Goal: Use online tool/utility: Utilize a website feature to perform a specific function

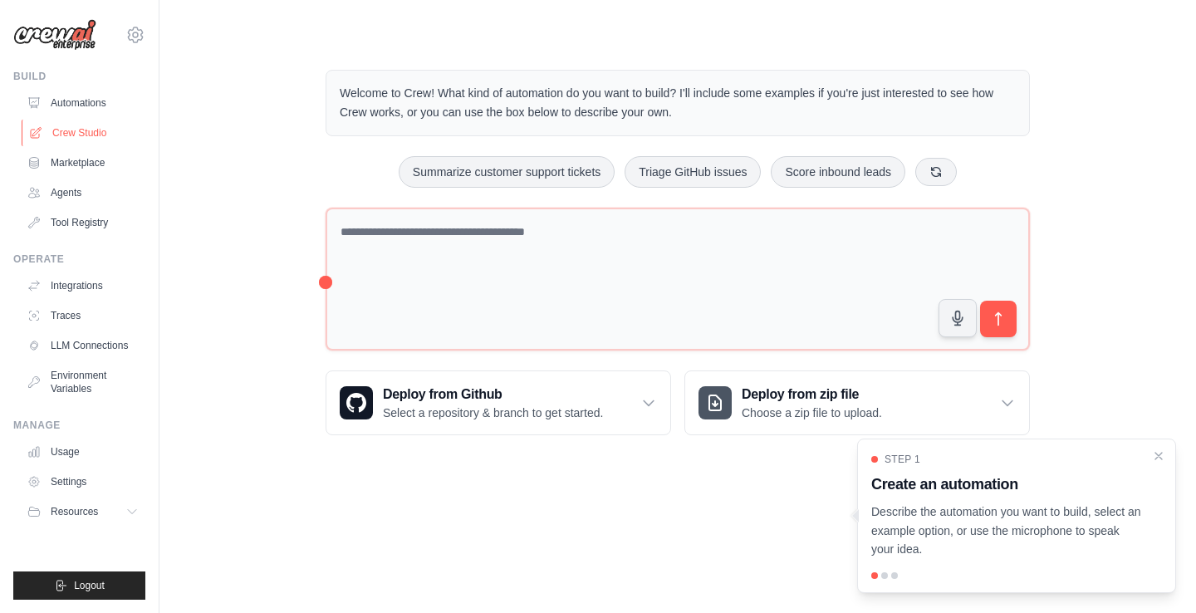
click at [86, 130] on link "Crew Studio" at bounding box center [84, 133] width 125 height 27
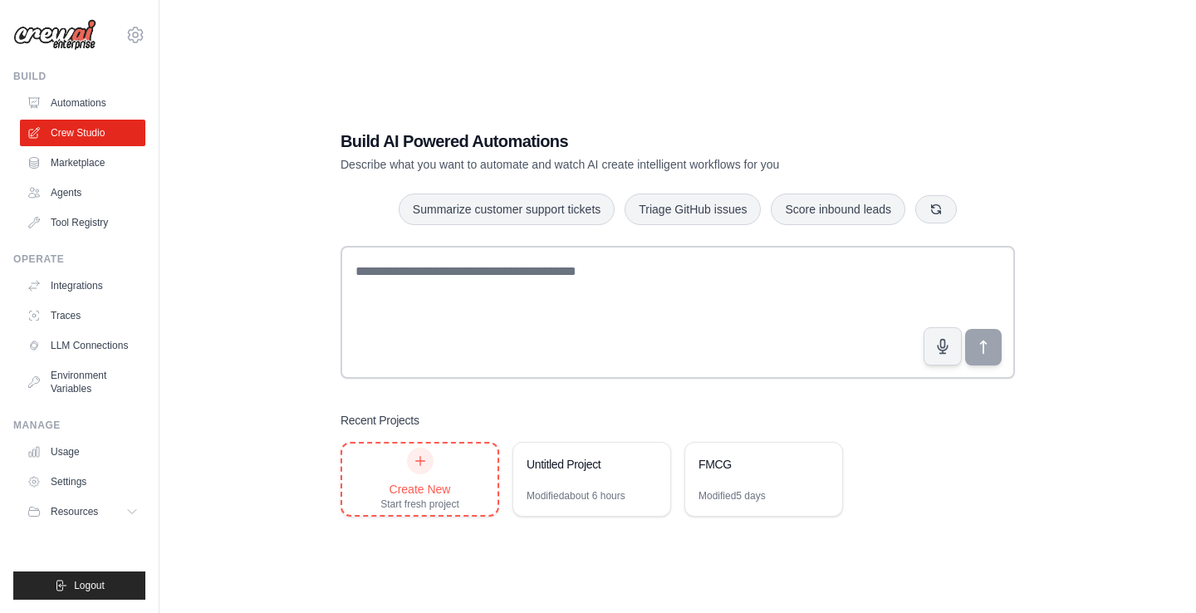
click at [395, 468] on div "Create New Start fresh project" at bounding box center [419, 479] width 79 height 63
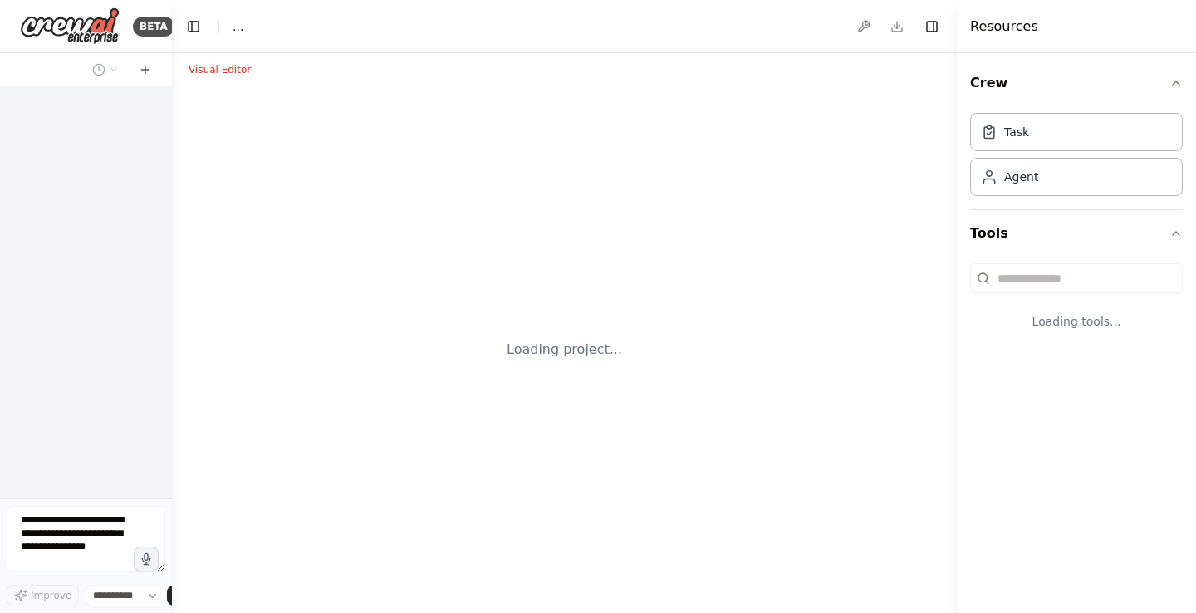
select select "****"
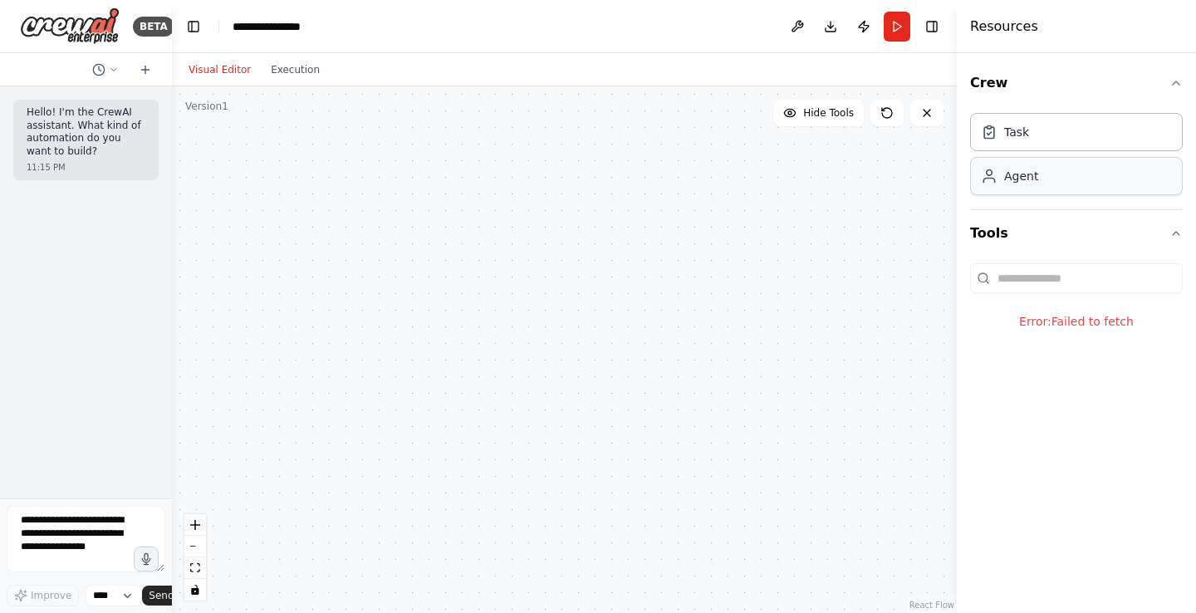
click at [1009, 184] on div "Agent" at bounding box center [1076, 176] width 213 height 38
drag, startPoint x: 1009, startPoint y: 184, endPoint x: 478, endPoint y: 213, distance: 531.5
click at [478, 213] on div "**********" at bounding box center [598, 306] width 1196 height 613
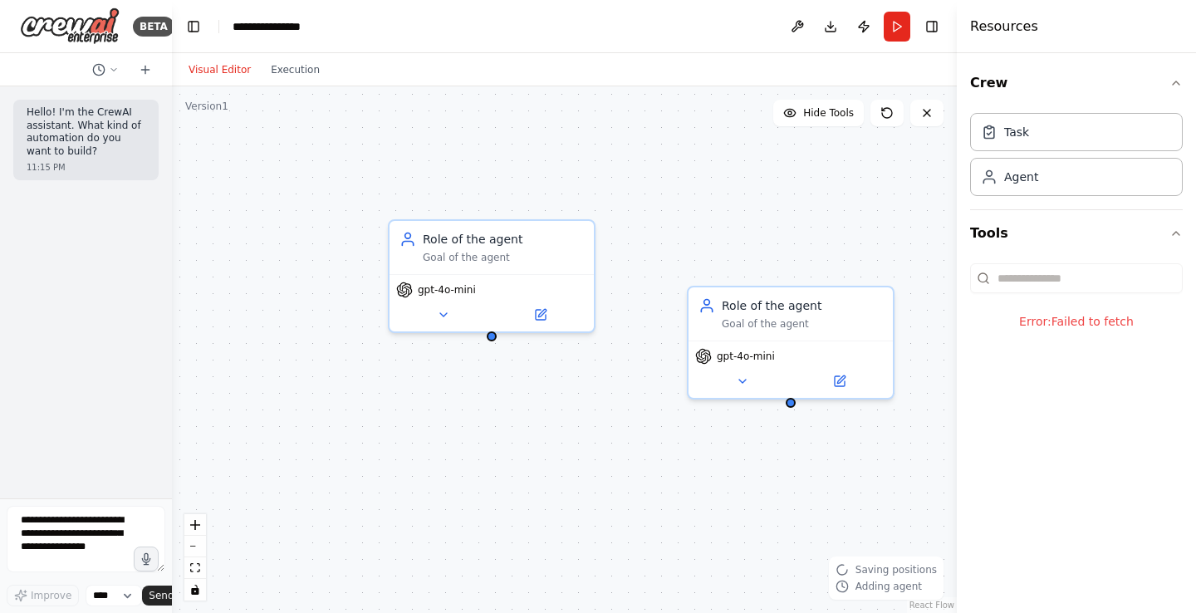
drag, startPoint x: 1023, startPoint y: 184, endPoint x: 524, endPoint y: 467, distance: 573.5
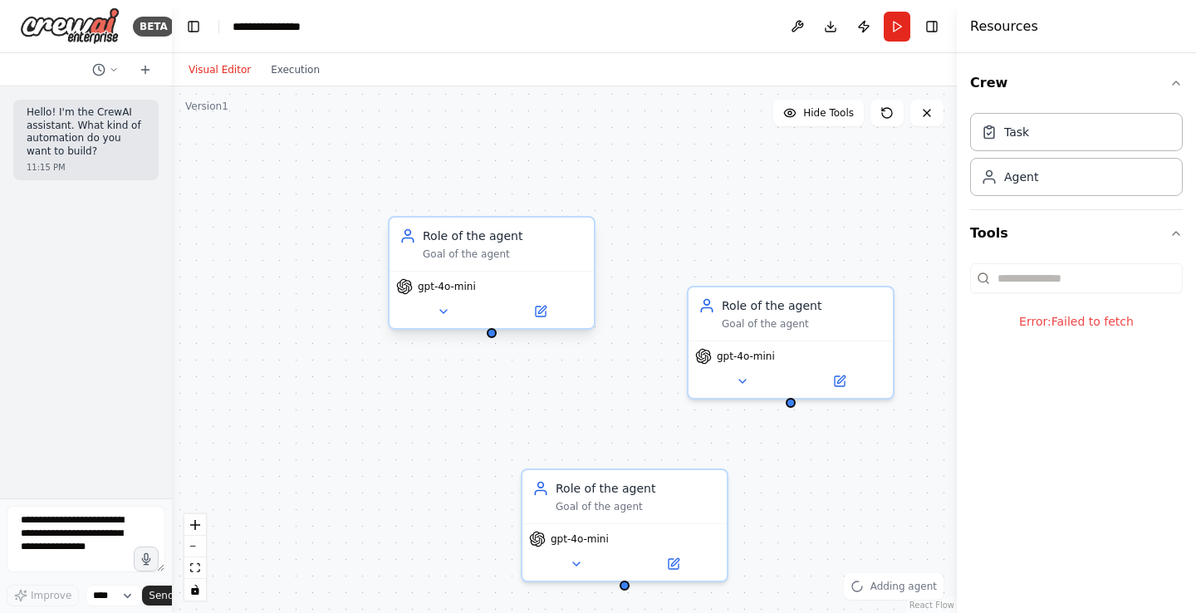
drag, startPoint x: 516, startPoint y: 249, endPoint x: 407, endPoint y: 198, distance: 120.4
click at [423, 248] on div "Goal of the agent" at bounding box center [503, 254] width 161 height 13
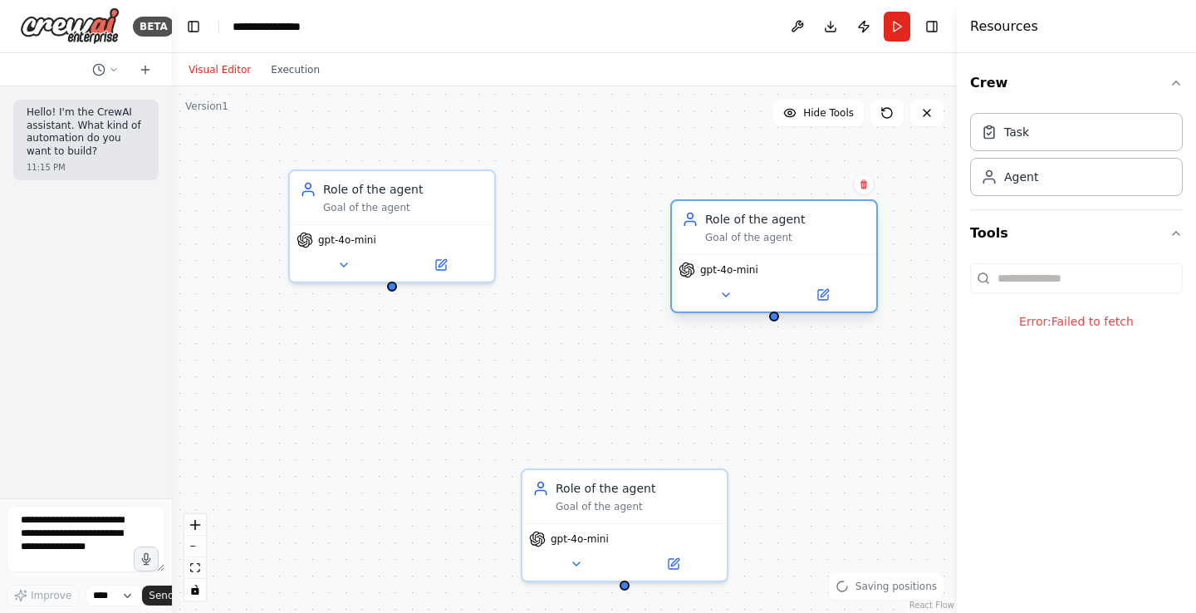
drag, startPoint x: 759, startPoint y: 312, endPoint x: 743, endPoint y: 218, distance: 96.0
click at [743, 218] on div "Role of the agent Goal of the agent" at bounding box center [785, 227] width 161 height 33
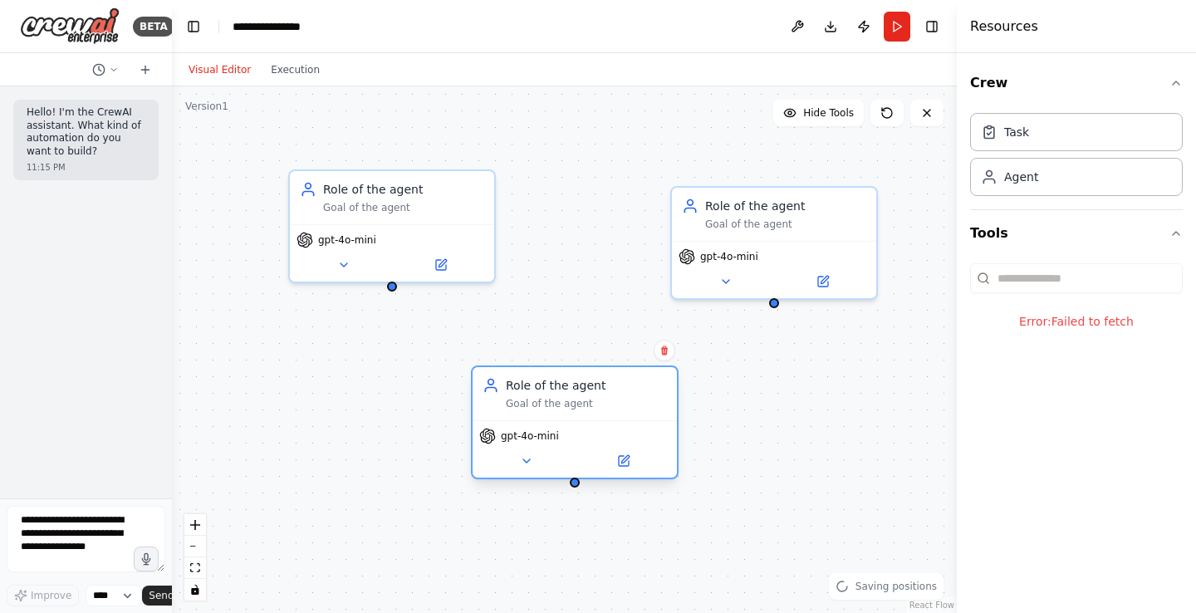
drag, startPoint x: 602, startPoint y: 501, endPoint x: 538, endPoint y: 401, distance: 118.4
click at [538, 401] on div "Goal of the agent" at bounding box center [586, 403] width 161 height 13
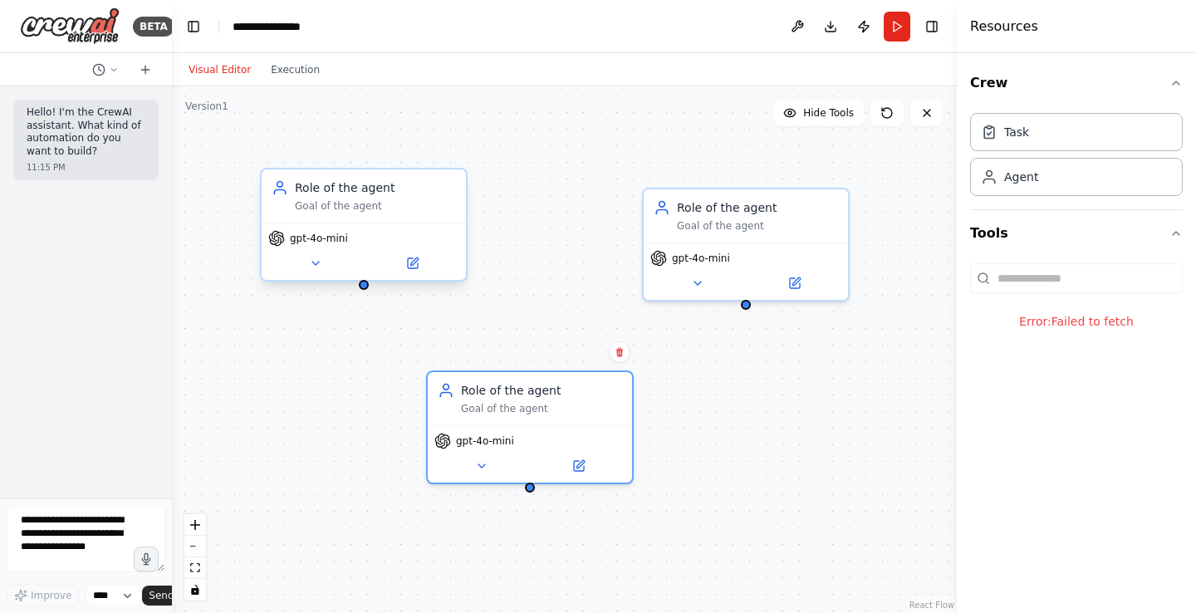
drag, startPoint x: 390, startPoint y: 290, endPoint x: 362, endPoint y: 292, distance: 28.3
click at [362, 292] on div "Role of the agent Goal of the agent gpt-4o-mini Role of the agent Goal of the a…" at bounding box center [564, 349] width 785 height 527
click at [701, 281] on icon at bounding box center [697, 279] width 13 height 13
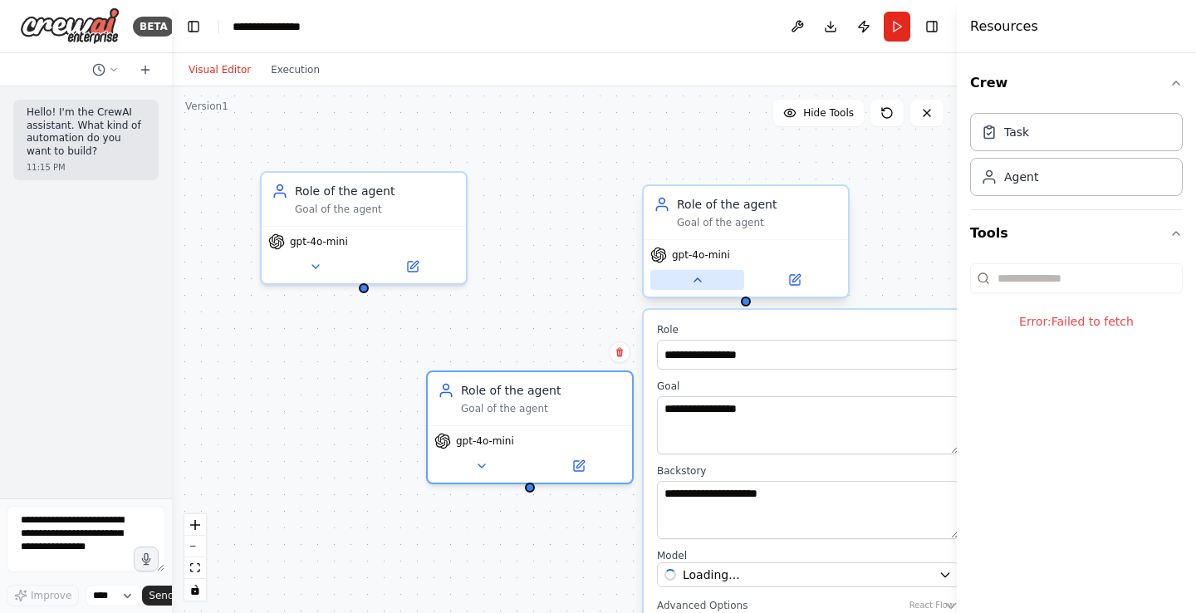
click at [701, 281] on icon at bounding box center [697, 279] width 13 height 13
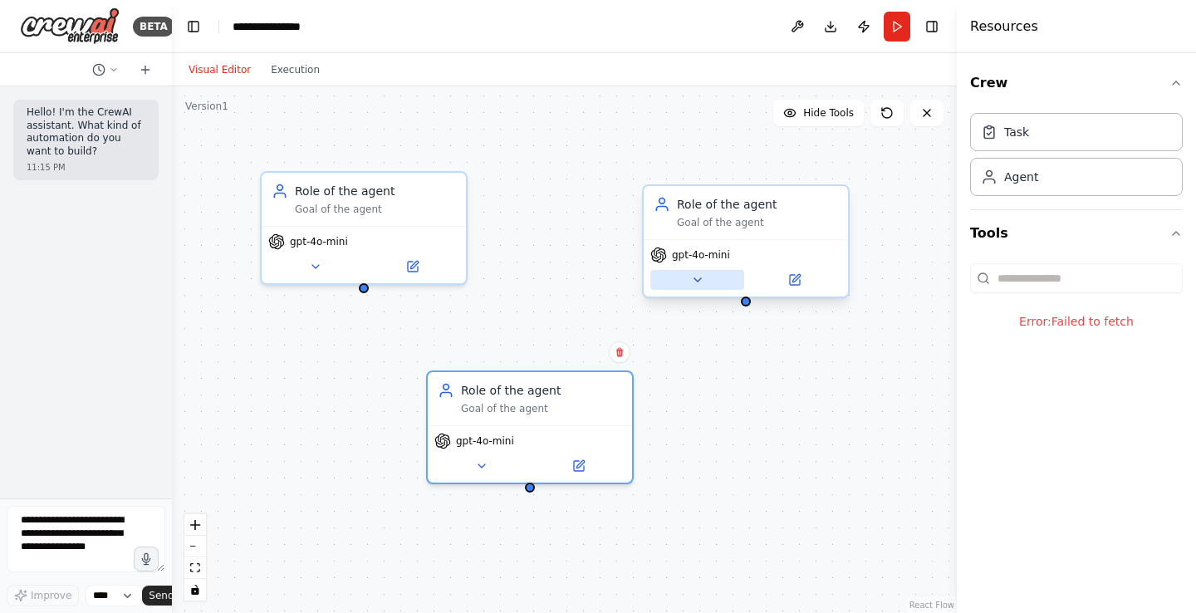
click at [695, 277] on icon at bounding box center [697, 279] width 13 height 13
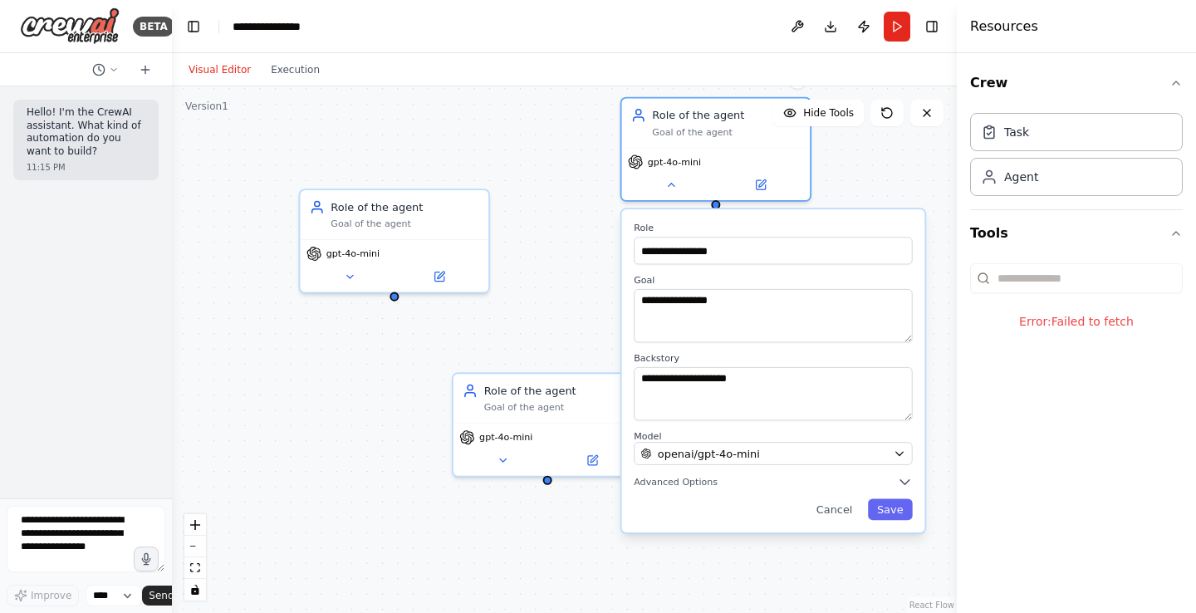
drag, startPoint x: 787, startPoint y: 326, endPoint x: 762, endPoint y: 216, distance: 112.4
click at [762, 216] on div "**********" at bounding box center [773, 370] width 303 height 323
click at [805, 481] on button "Advanced Options" at bounding box center [773, 481] width 278 height 15
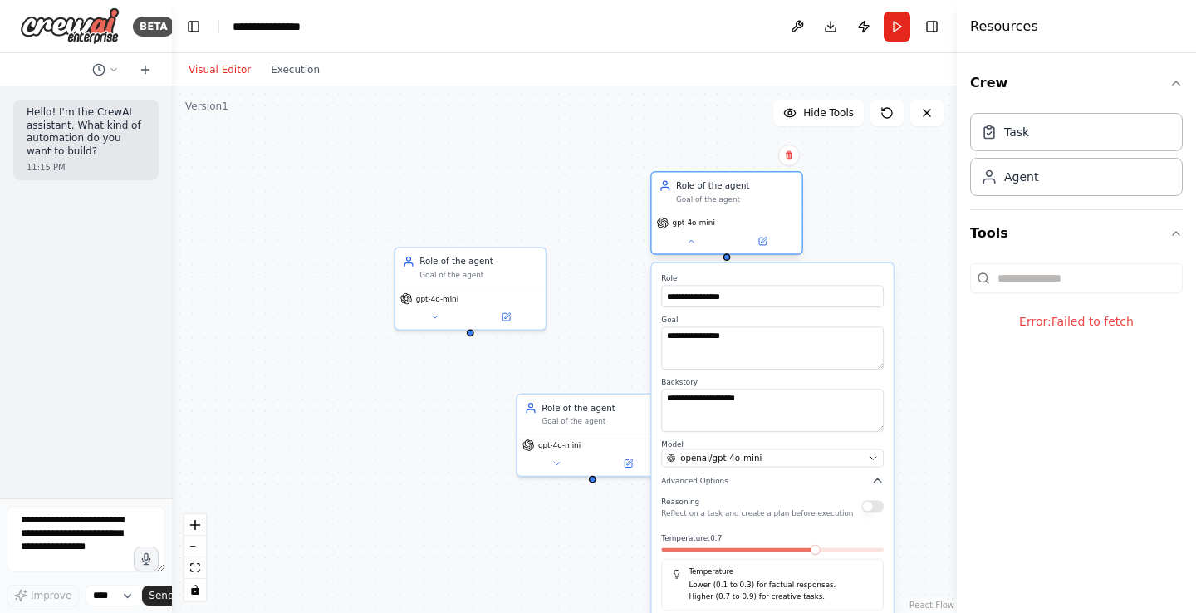
click at [699, 251] on div "gpt-4o-mini" at bounding box center [727, 233] width 150 height 42
click at [805, 287] on input "**********" at bounding box center [772, 296] width 223 height 22
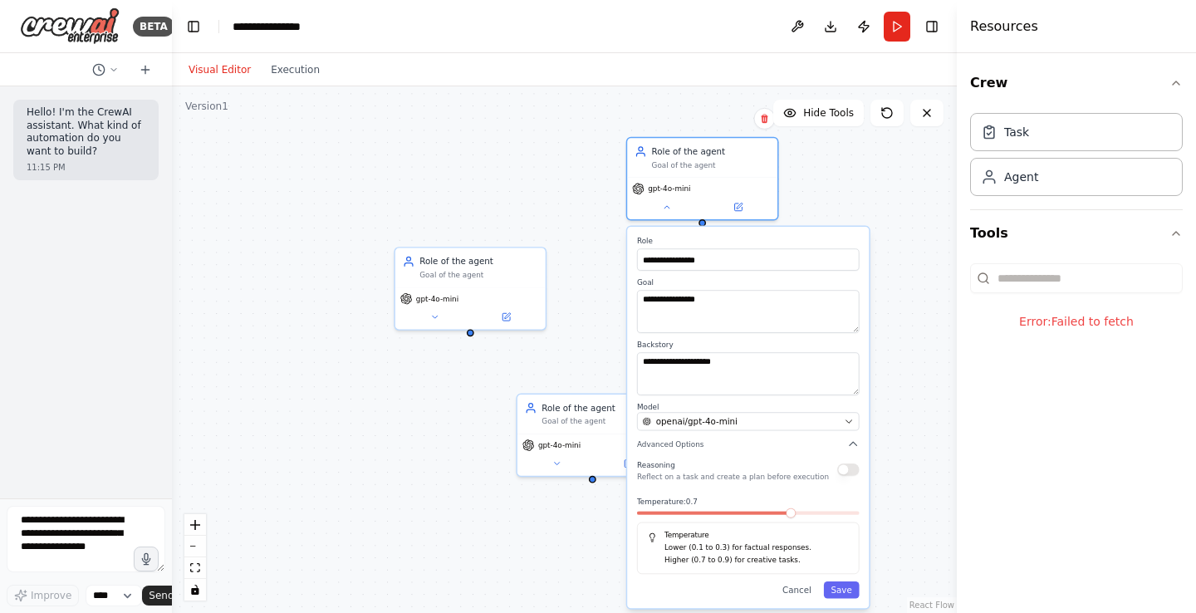
drag, startPoint x: 767, startPoint y: 264, endPoint x: 734, endPoint y: 226, distance: 50.1
click at [734, 227] on div "**********" at bounding box center [748, 417] width 242 height 381
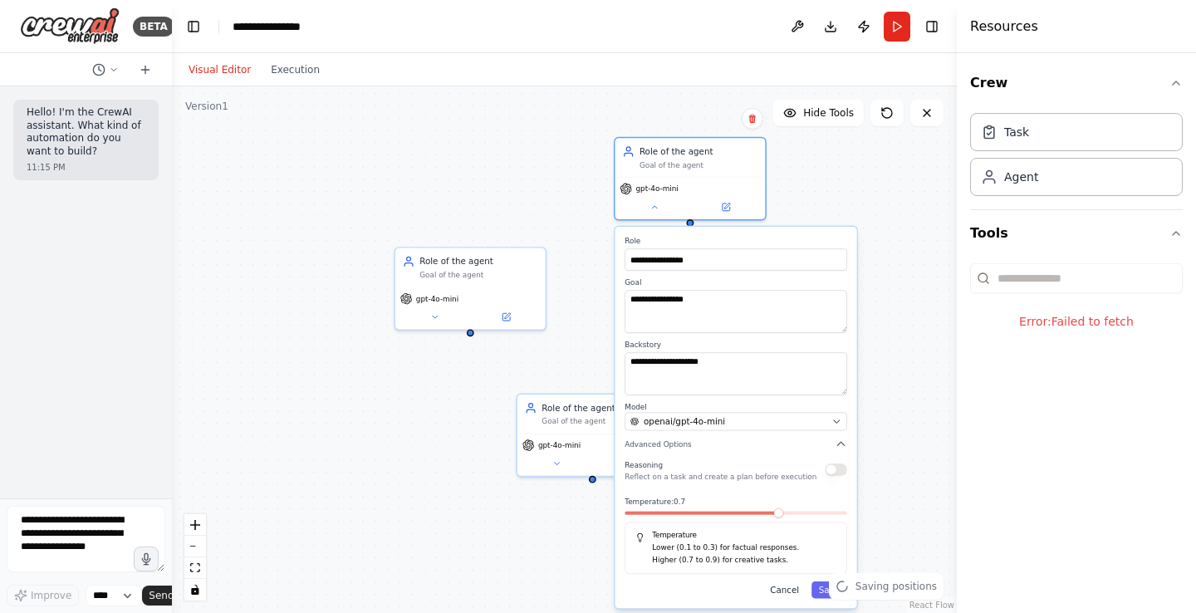
click at [791, 592] on button "Cancel" at bounding box center [785, 589] width 44 height 17
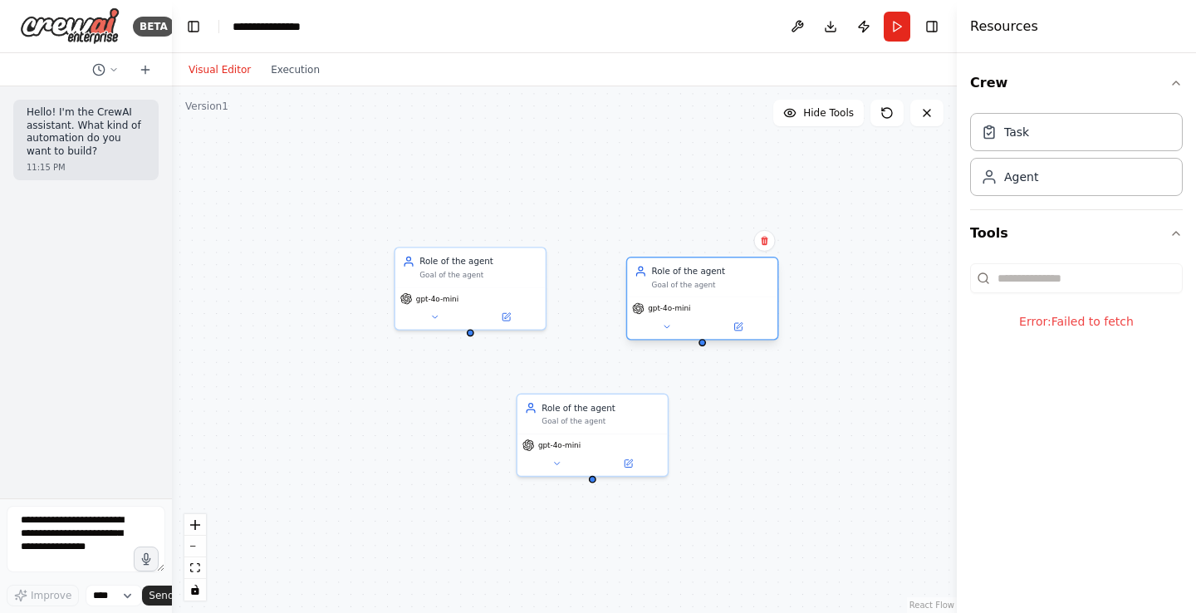
drag, startPoint x: 715, startPoint y: 161, endPoint x: 724, endPoint y: 278, distance: 117.5
click at [724, 278] on div "Role of the agent Goal of the agent" at bounding box center [711, 277] width 119 height 24
